Goal: Task Accomplishment & Management: Manage account settings

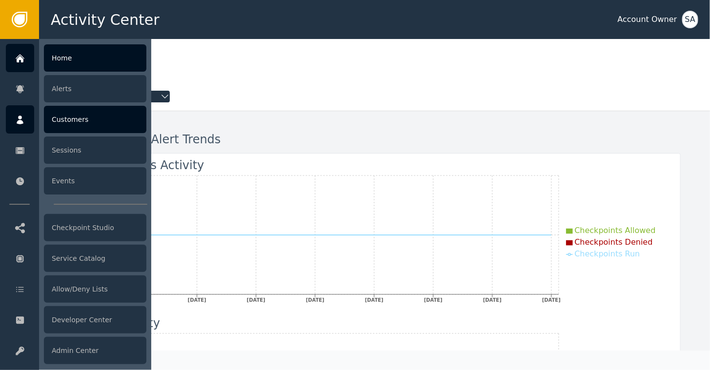
click at [62, 119] on div "Customers" at bounding box center [95, 119] width 102 height 27
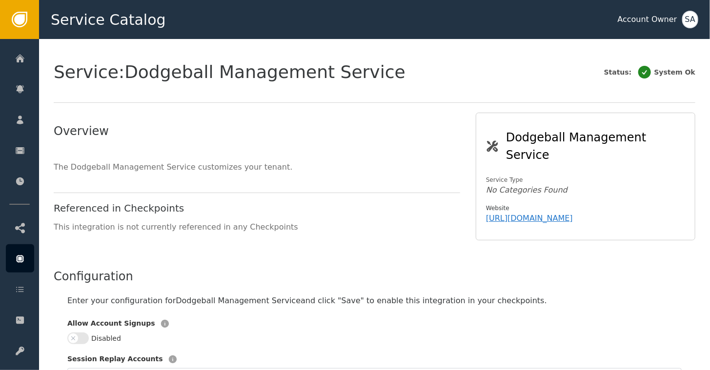
scroll to position [331, 0]
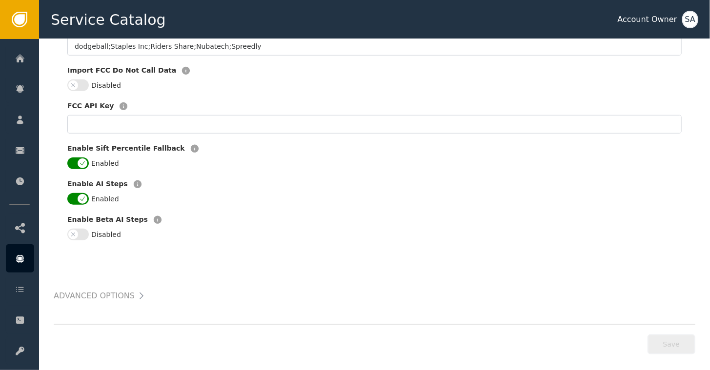
click at [691, 20] on div "SA" at bounding box center [690, 20] width 16 height 18
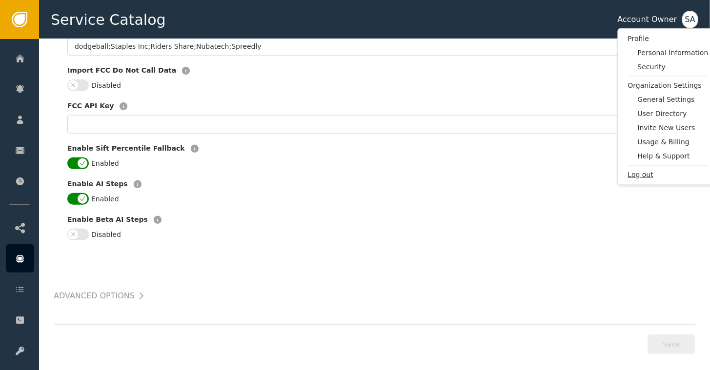
click at [630, 171] on span "Log out" at bounding box center [668, 175] width 81 height 10
